Goal: Task Accomplishment & Management: Complete application form

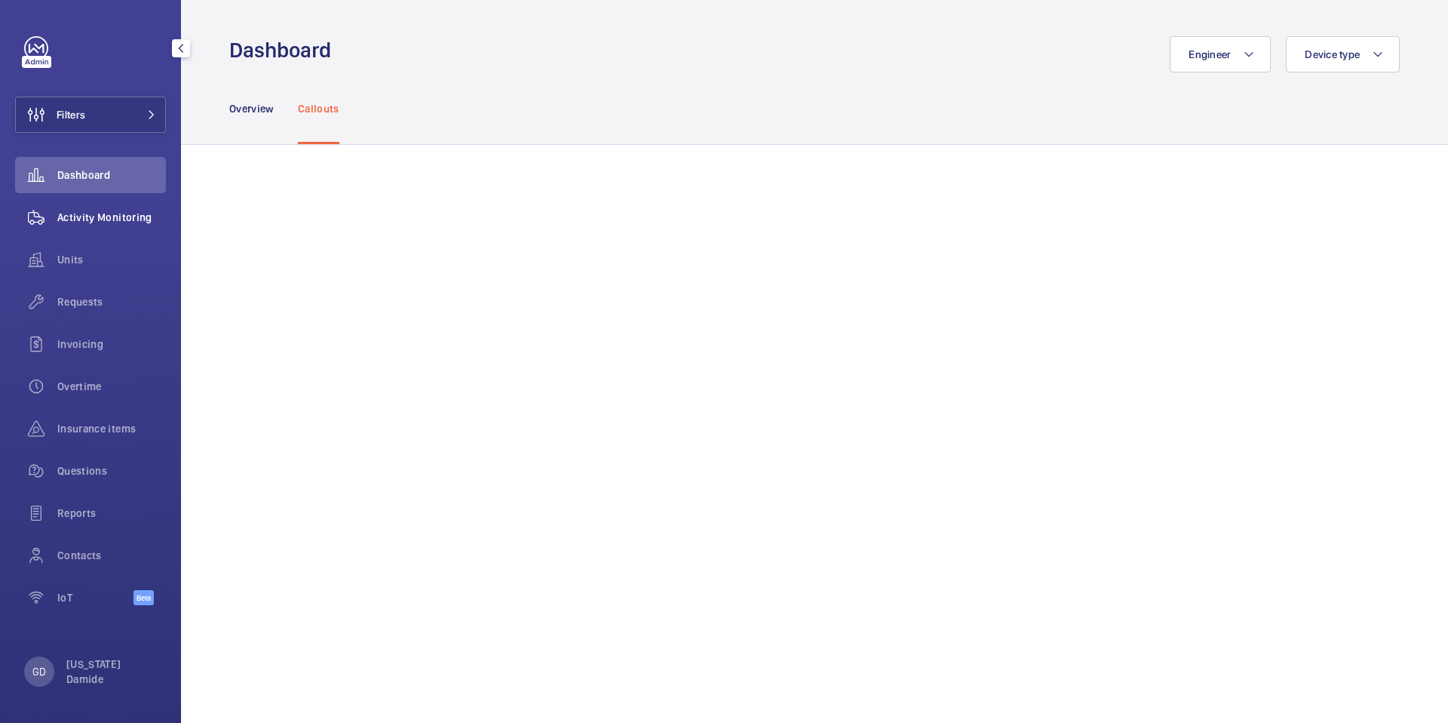
scroll to position [1568, 0]
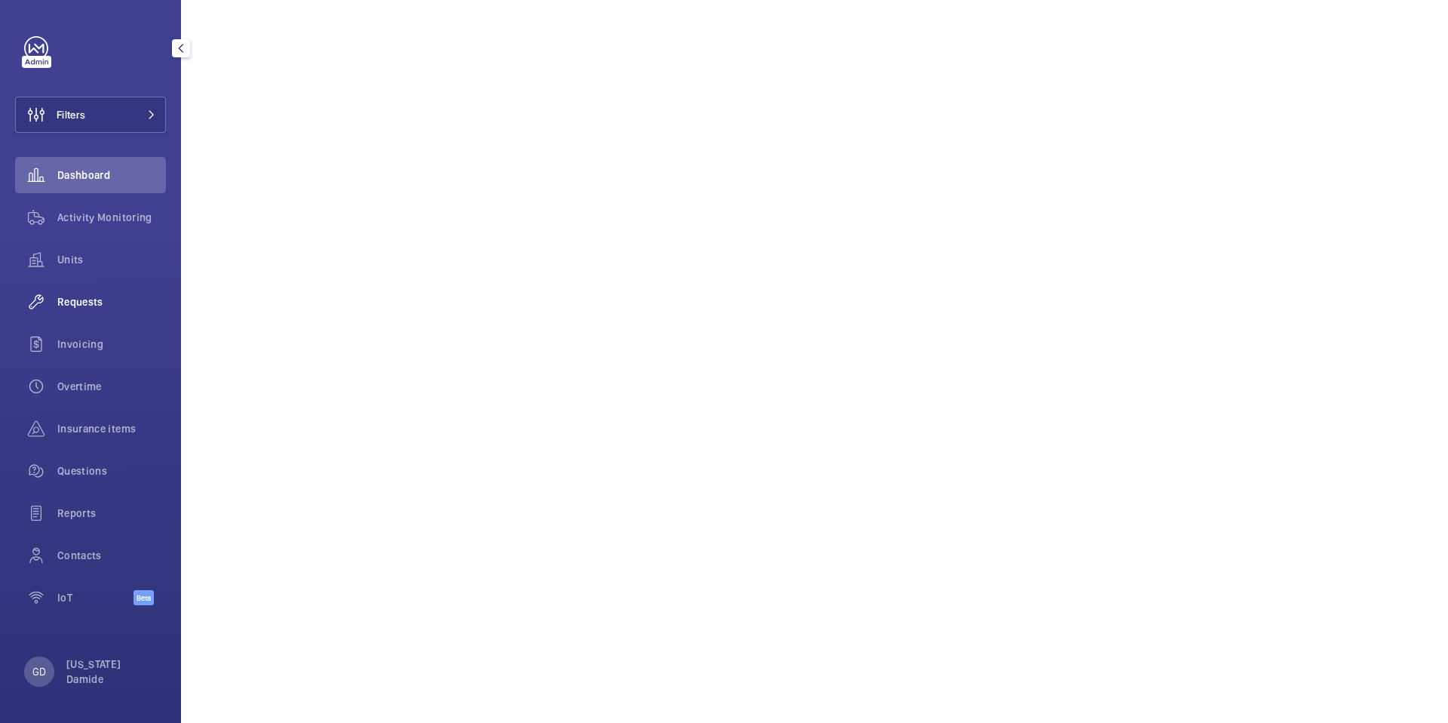
click at [89, 305] on span "Requests" at bounding box center [111, 301] width 109 height 15
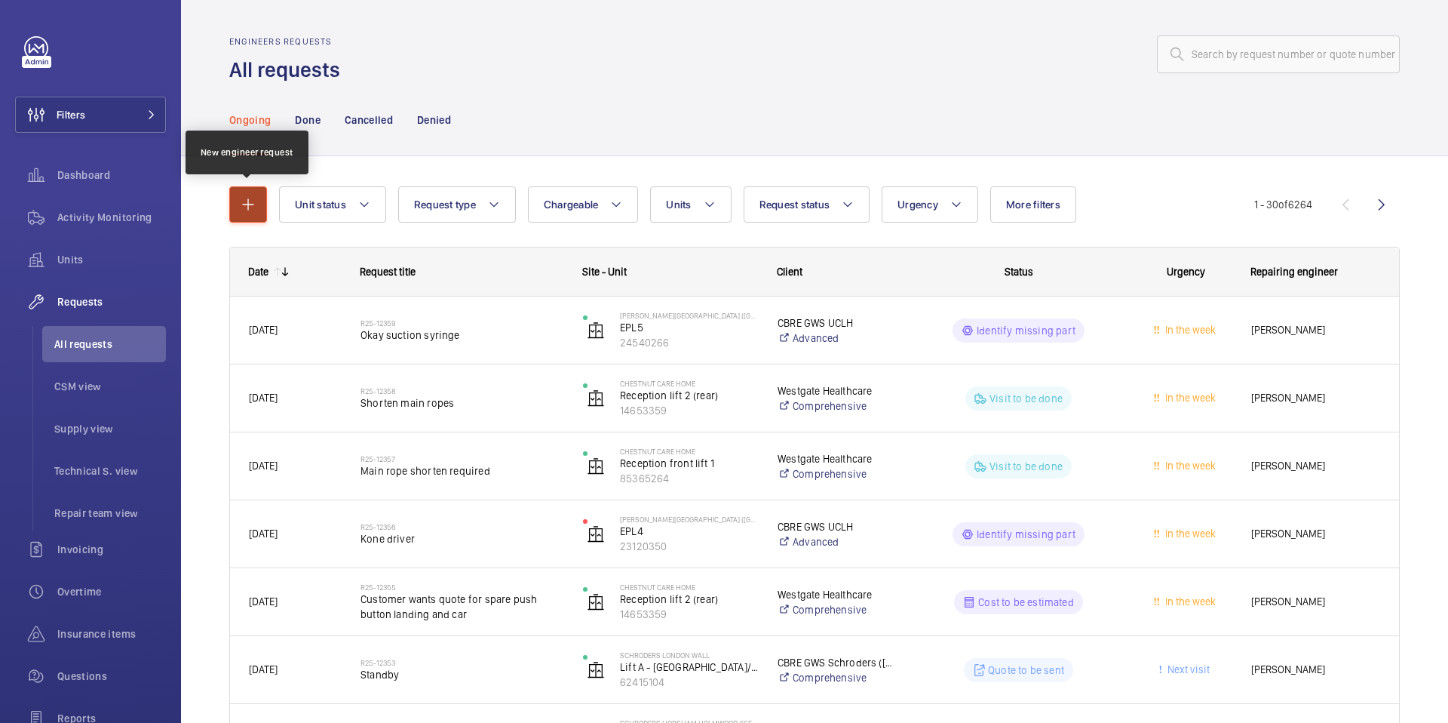
click at [244, 200] on mat-icon "button" at bounding box center [248, 204] width 18 height 18
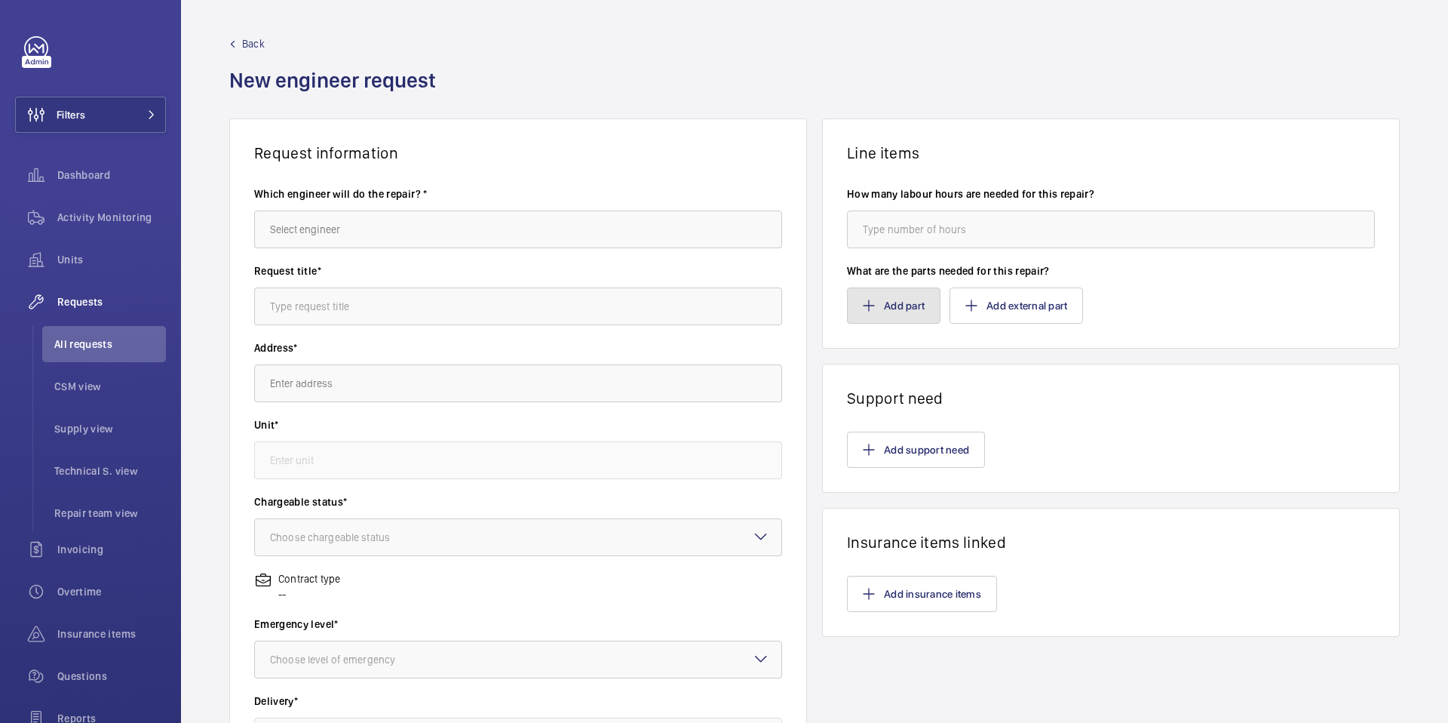
click at [902, 305] on button "Add part" at bounding box center [894, 305] width 94 height 36
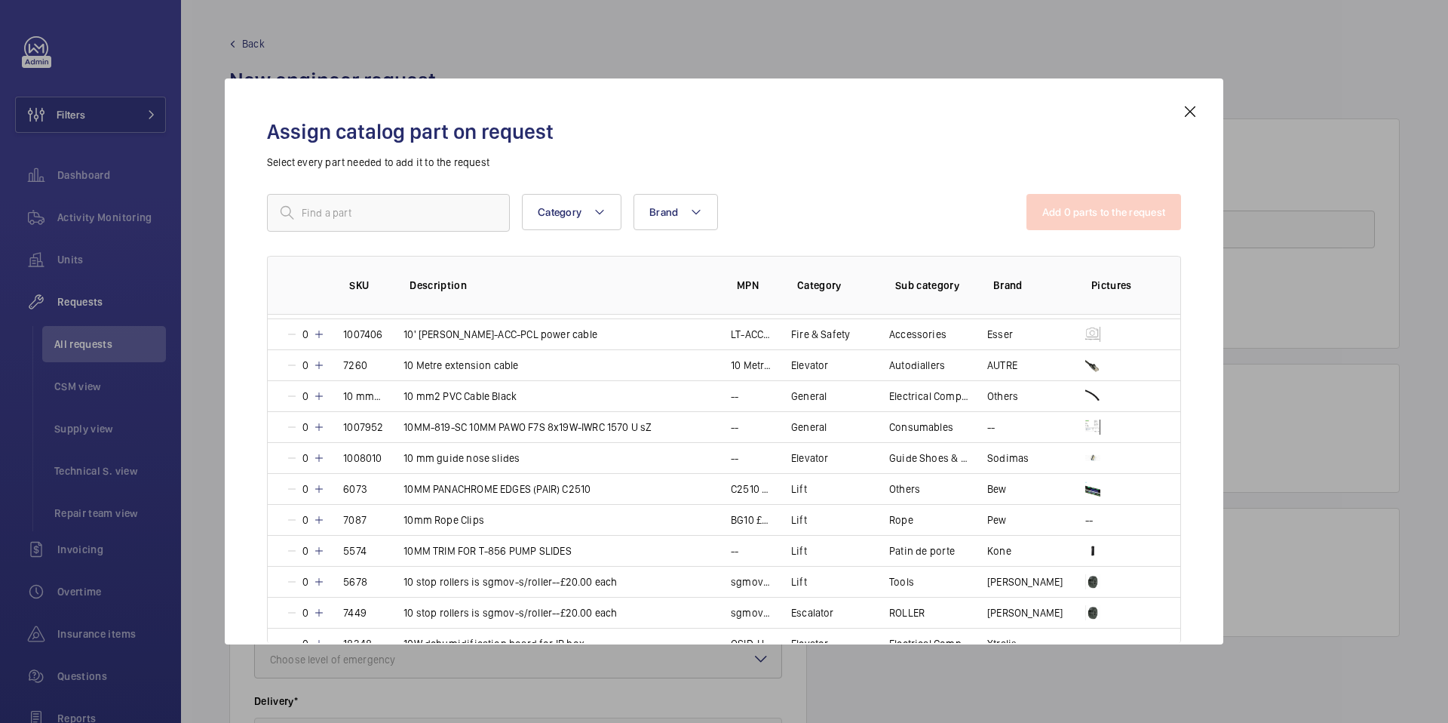
scroll to position [1751, 0]
